Goal: Information Seeking & Learning: Learn about a topic

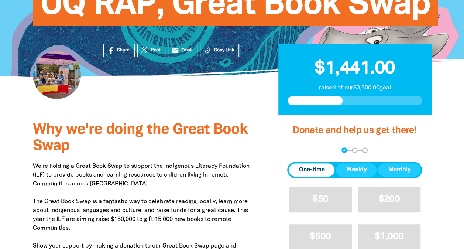
scroll to position [148, 0]
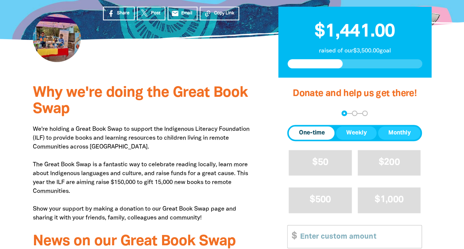
click at [147, 130] on p "We're holding a Great Book Swap to support the Indigenous Literacy Foundation (…" at bounding box center [145, 174] width 224 height 98
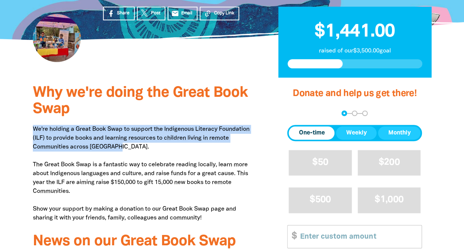
drag, startPoint x: 115, startPoint y: 149, endPoint x: 29, endPoint y: 133, distance: 87.1
click at [29, 133] on div "Why we're doing the Great Book Swap We're holding a Great Book Swap to support …" at bounding box center [145, 205] width 246 height 255
drag, startPoint x: 29, startPoint y: 133, endPoint x: 69, endPoint y: 136, distance: 40.8
copy p "We're holding a Great Book Swap to support the Indigenous Literacy Foundation (…"
